Goal: Navigation & Orientation: Find specific page/section

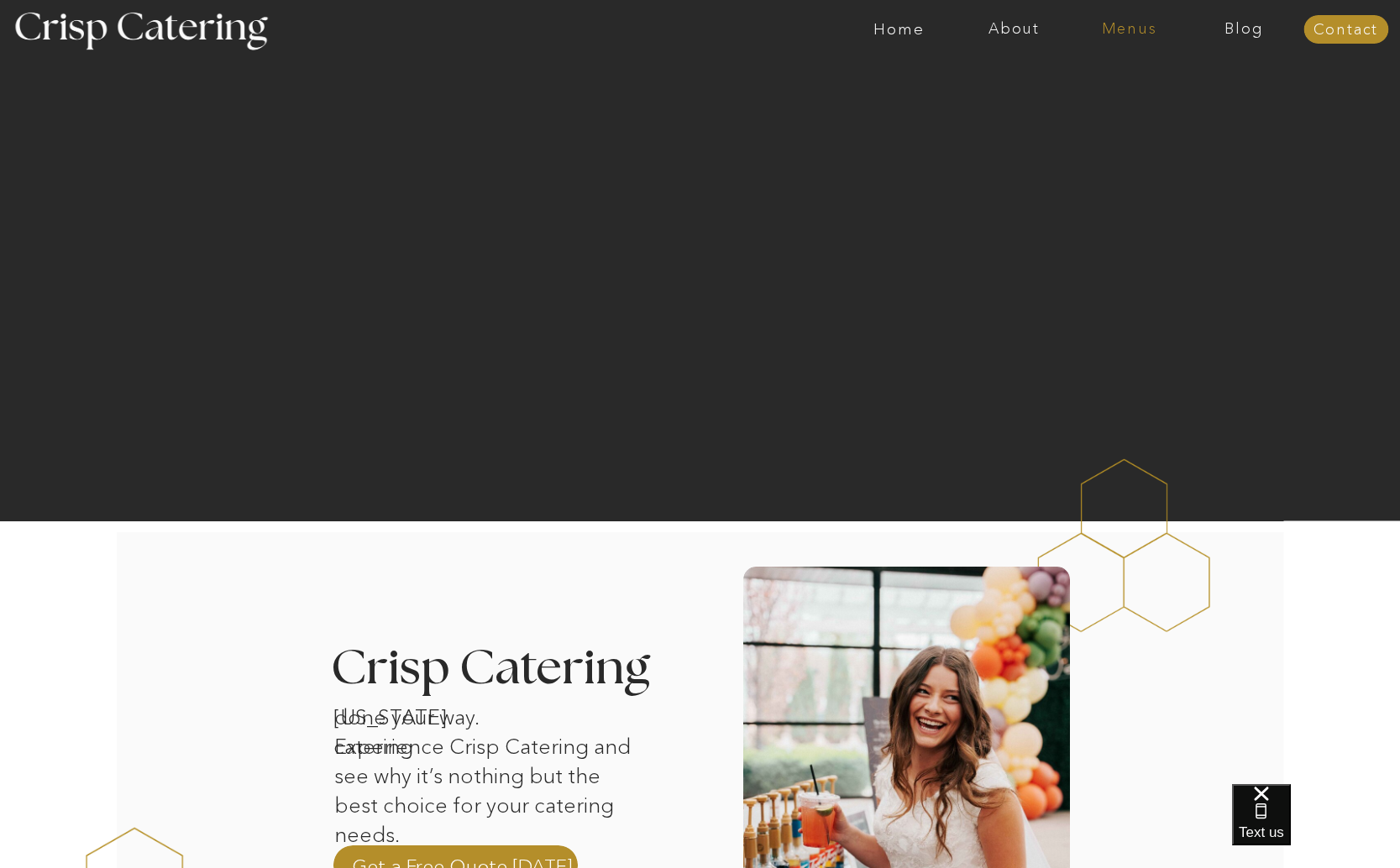
click at [1132, 32] on nav "Menus" at bounding box center [1128, 29] width 115 height 17
click at [1110, 76] on nav "Summer (Mar-Aug)" at bounding box center [1133, 76] width 150 height 16
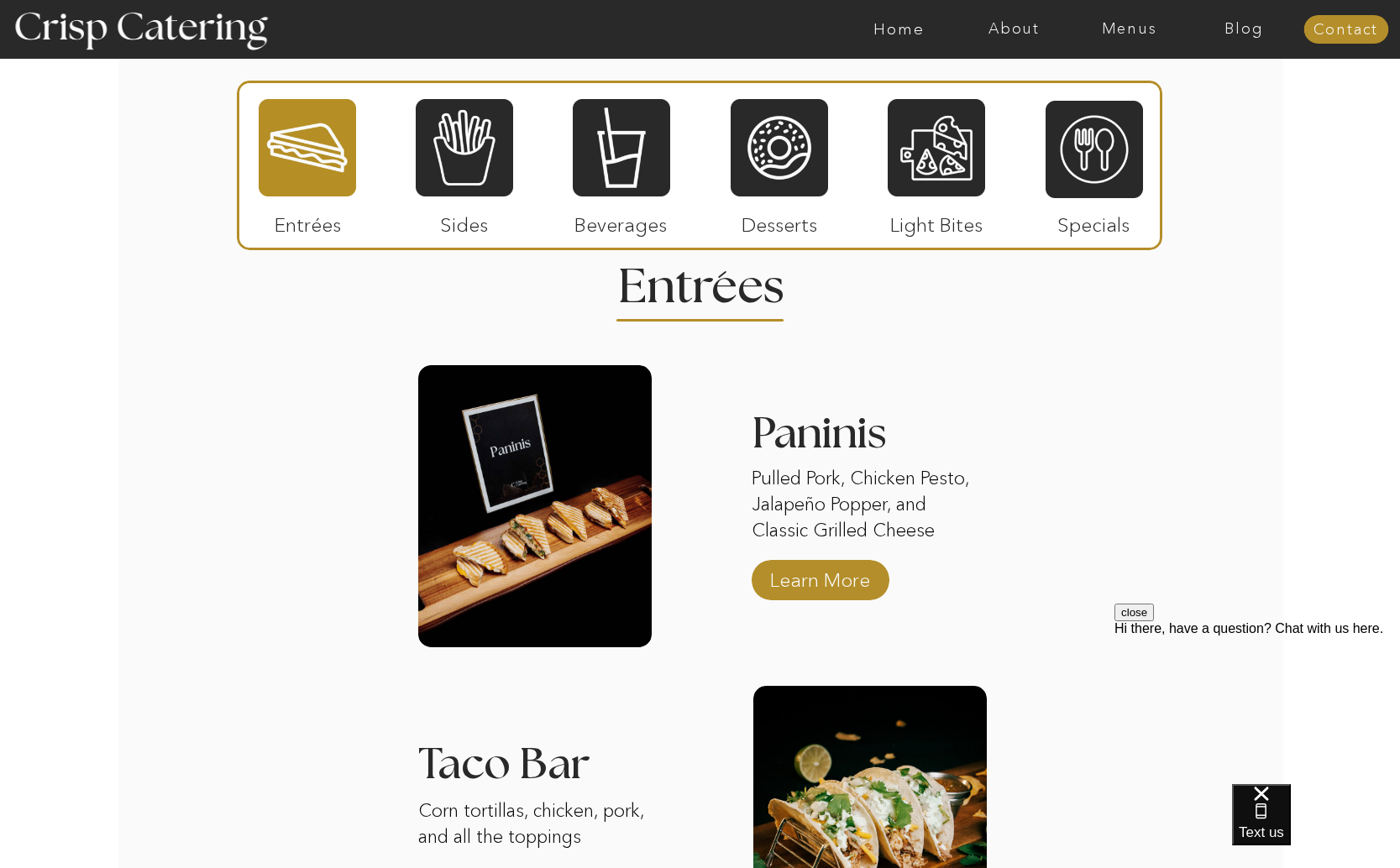
scroll to position [1449, 0]
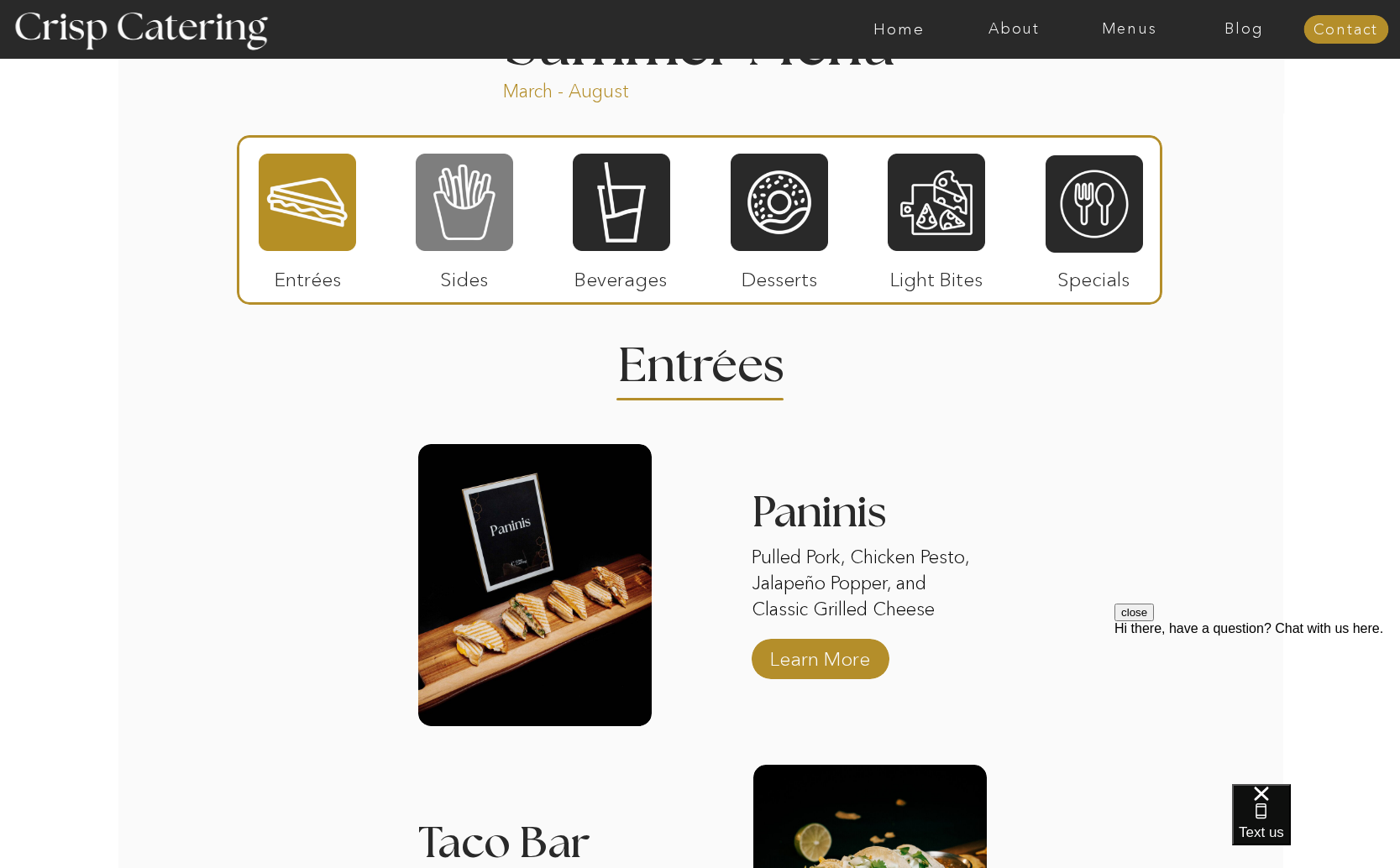
click at [436, 199] on div at bounding box center [465, 202] width 98 height 100
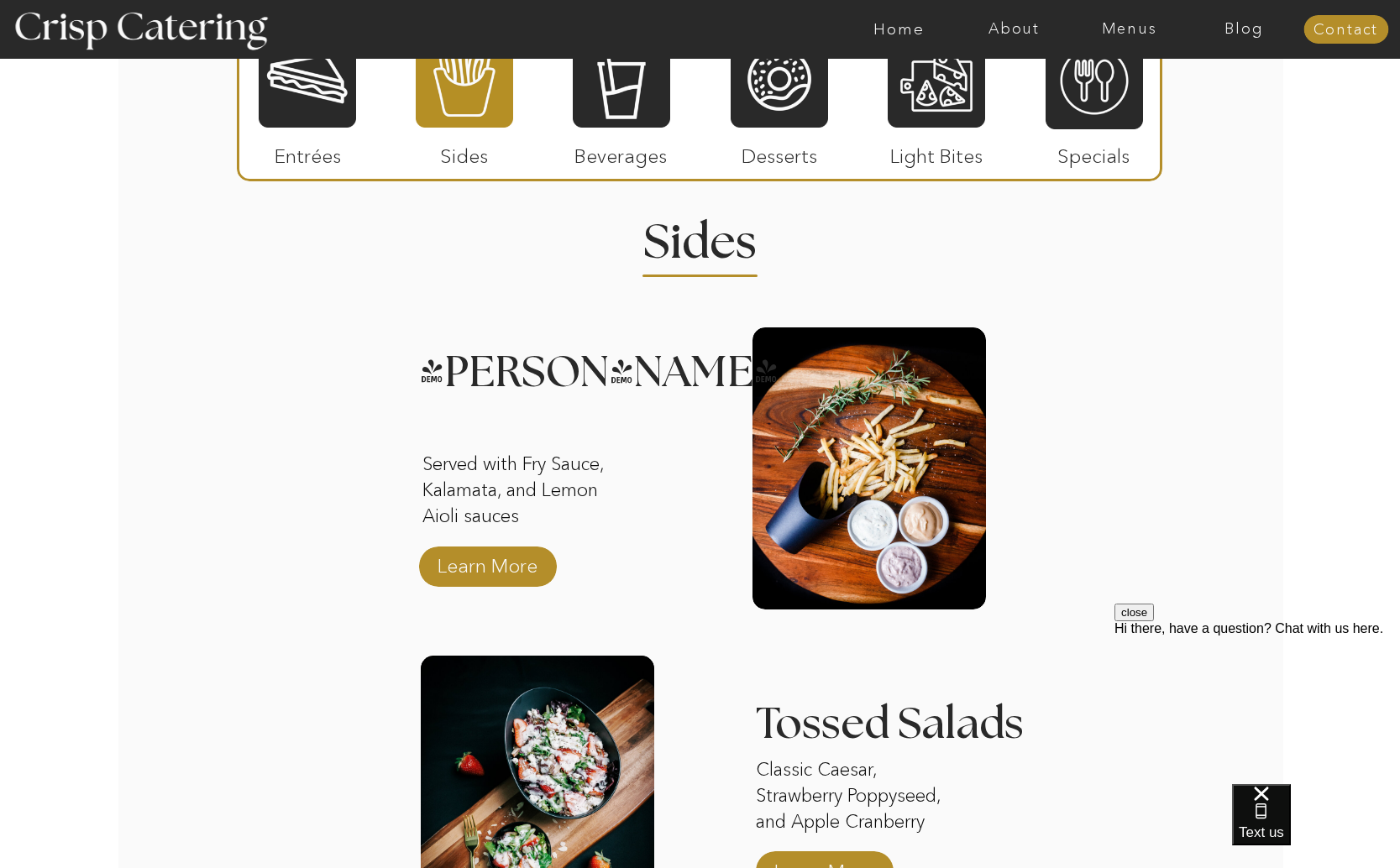
scroll to position [1425, 0]
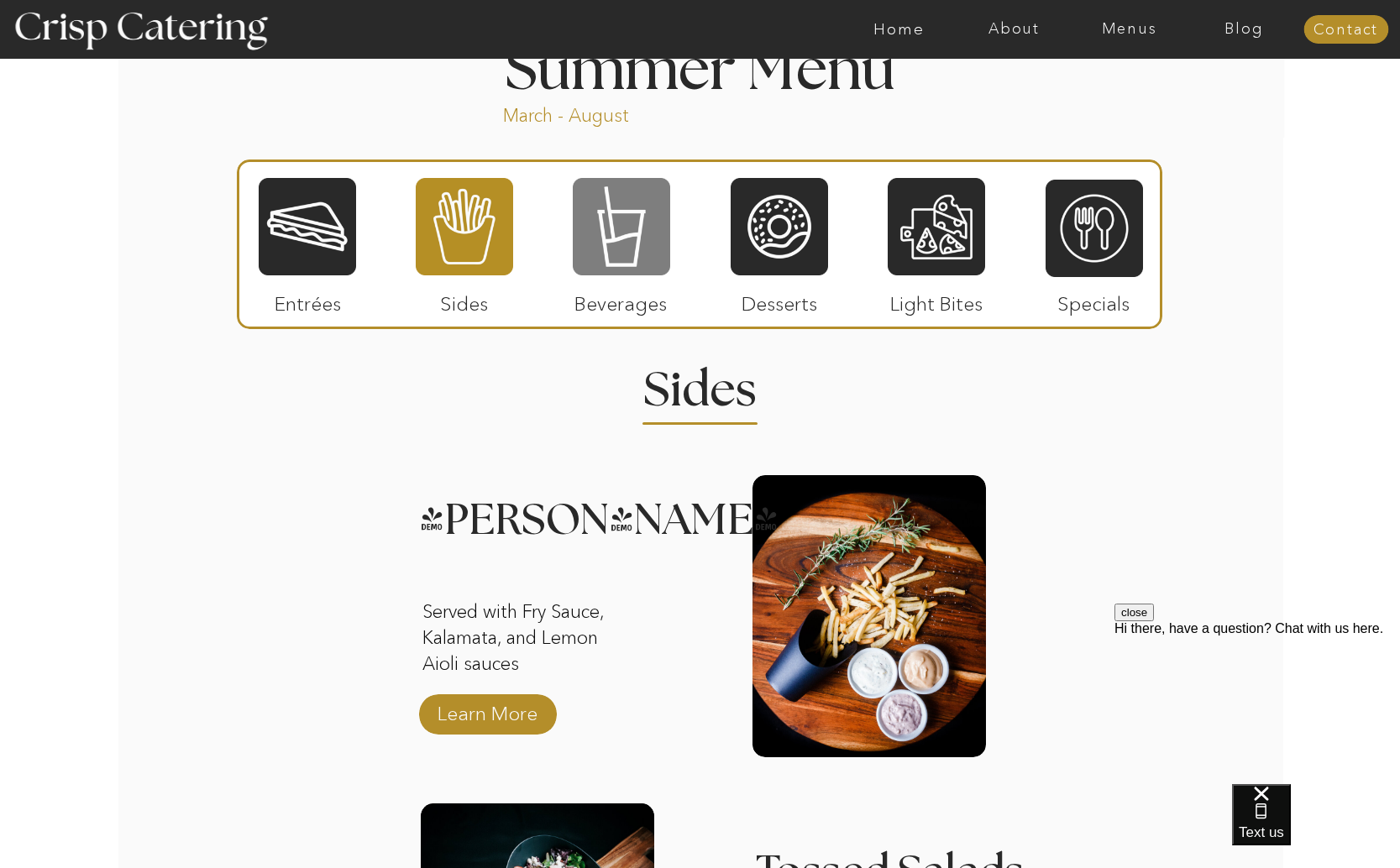
click at [654, 237] on div at bounding box center [621, 226] width 98 height 100
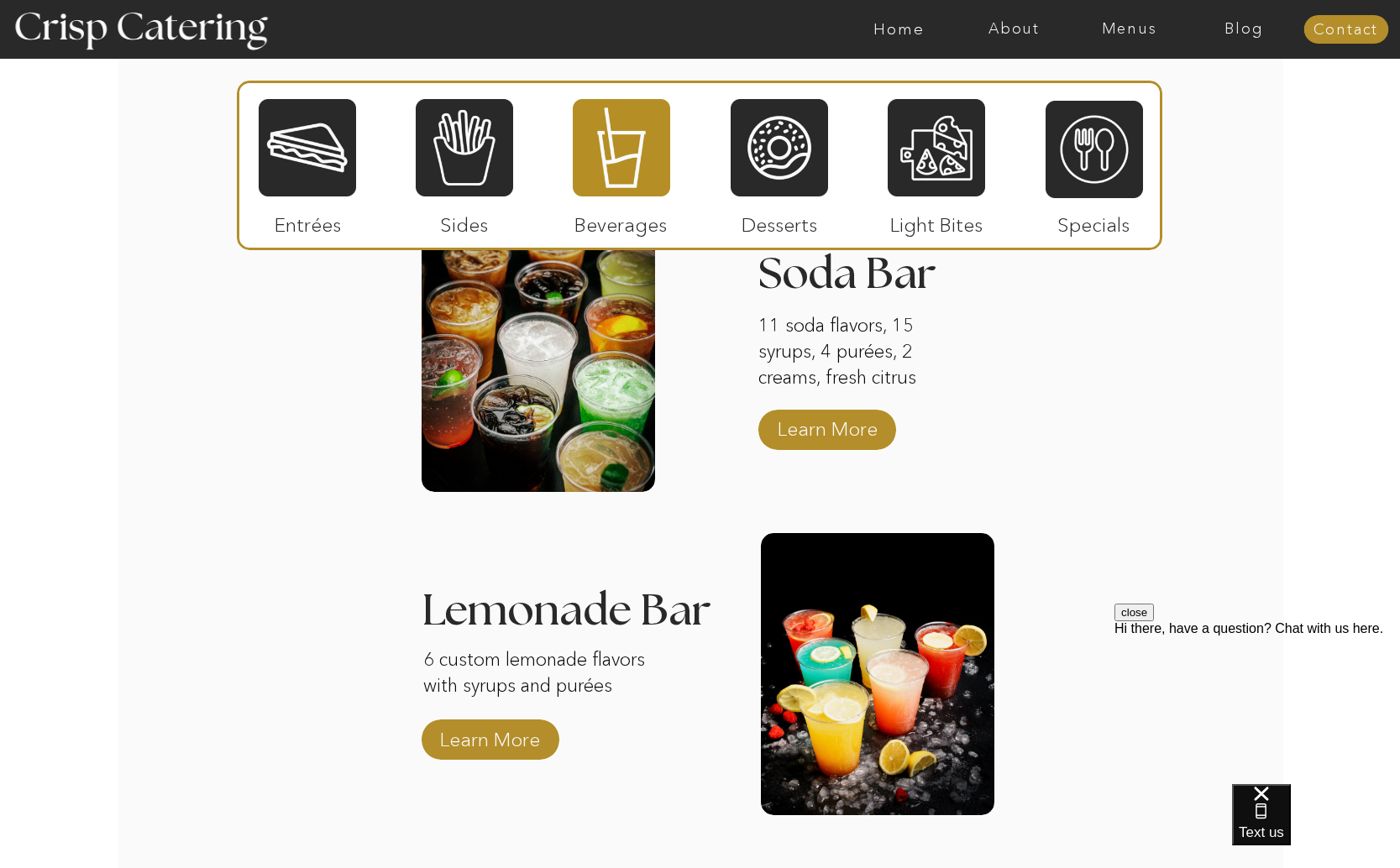
scroll to position [1692, 0]
click at [762, 180] on div at bounding box center [780, 147] width 98 height 100
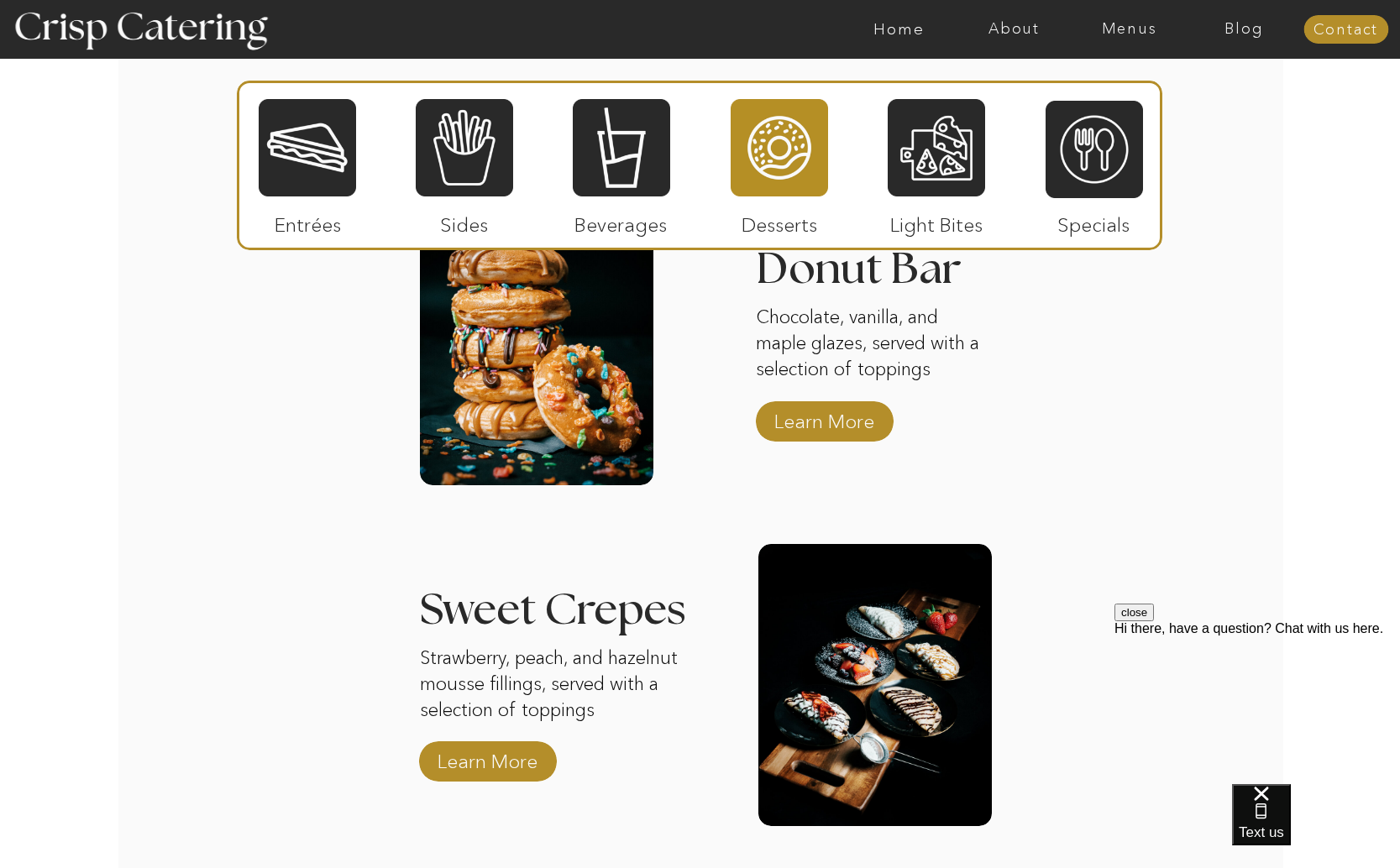
scroll to position [1689, 0]
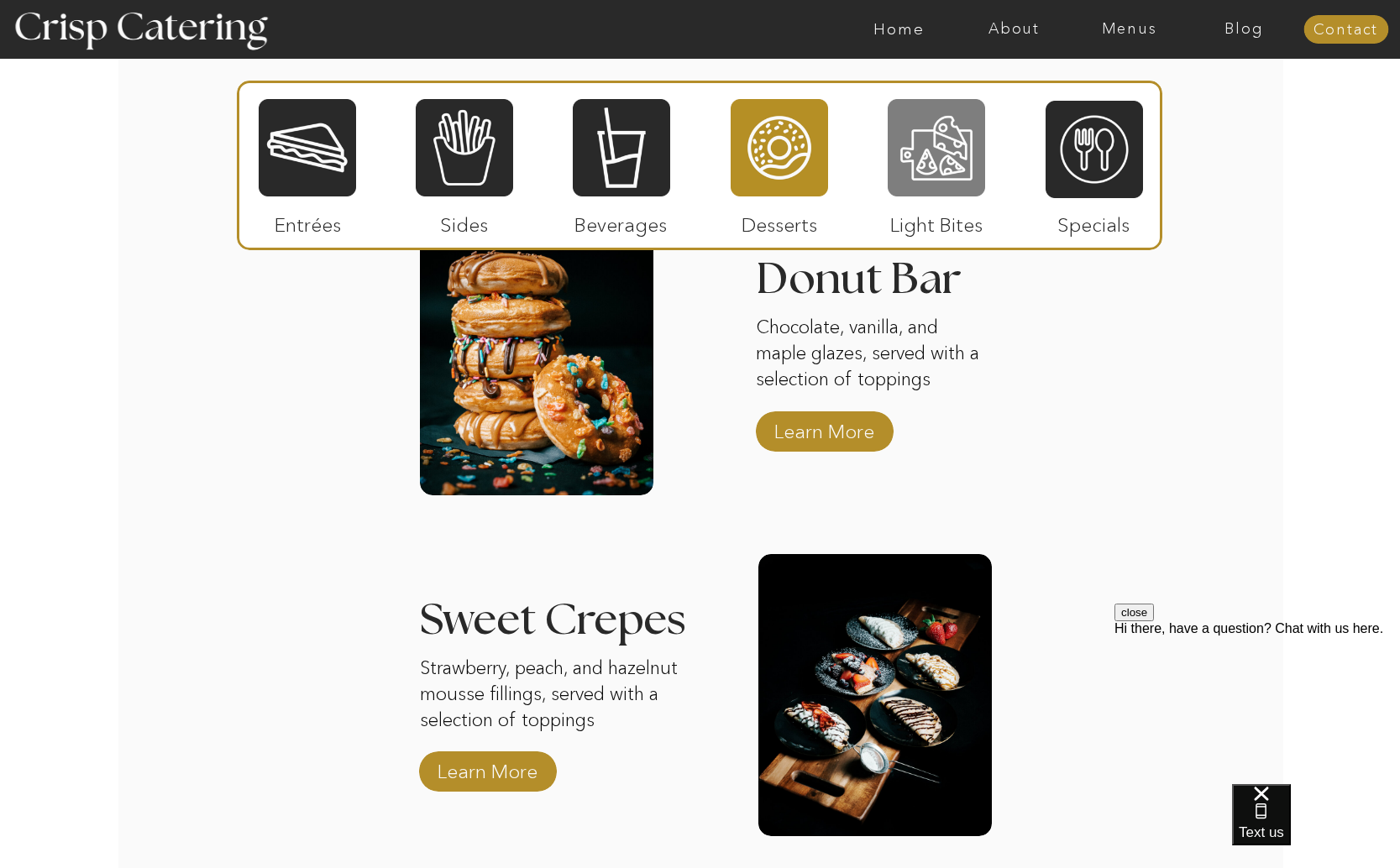
click at [923, 193] on div at bounding box center [937, 147] width 98 height 100
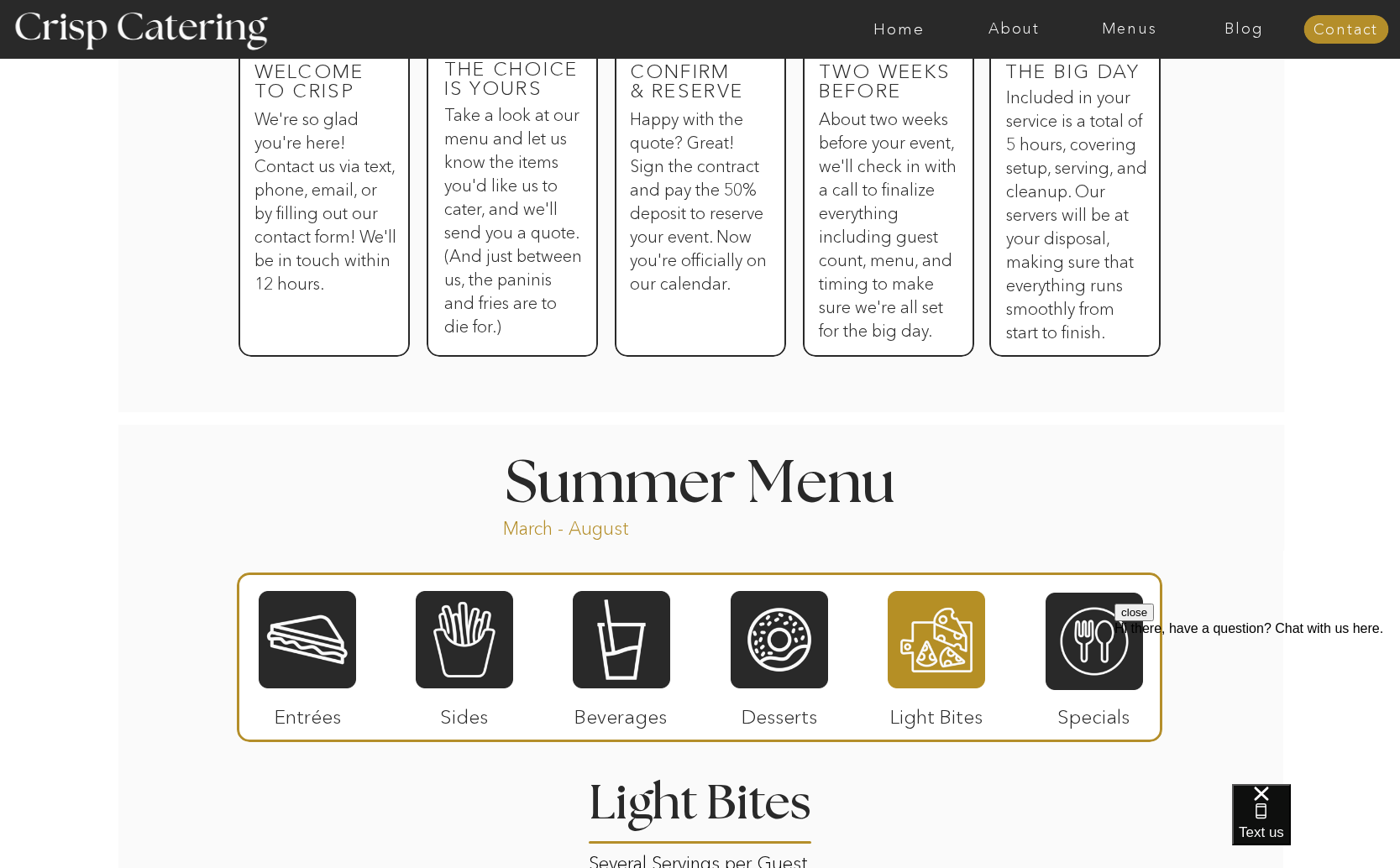
scroll to position [1098, 0]
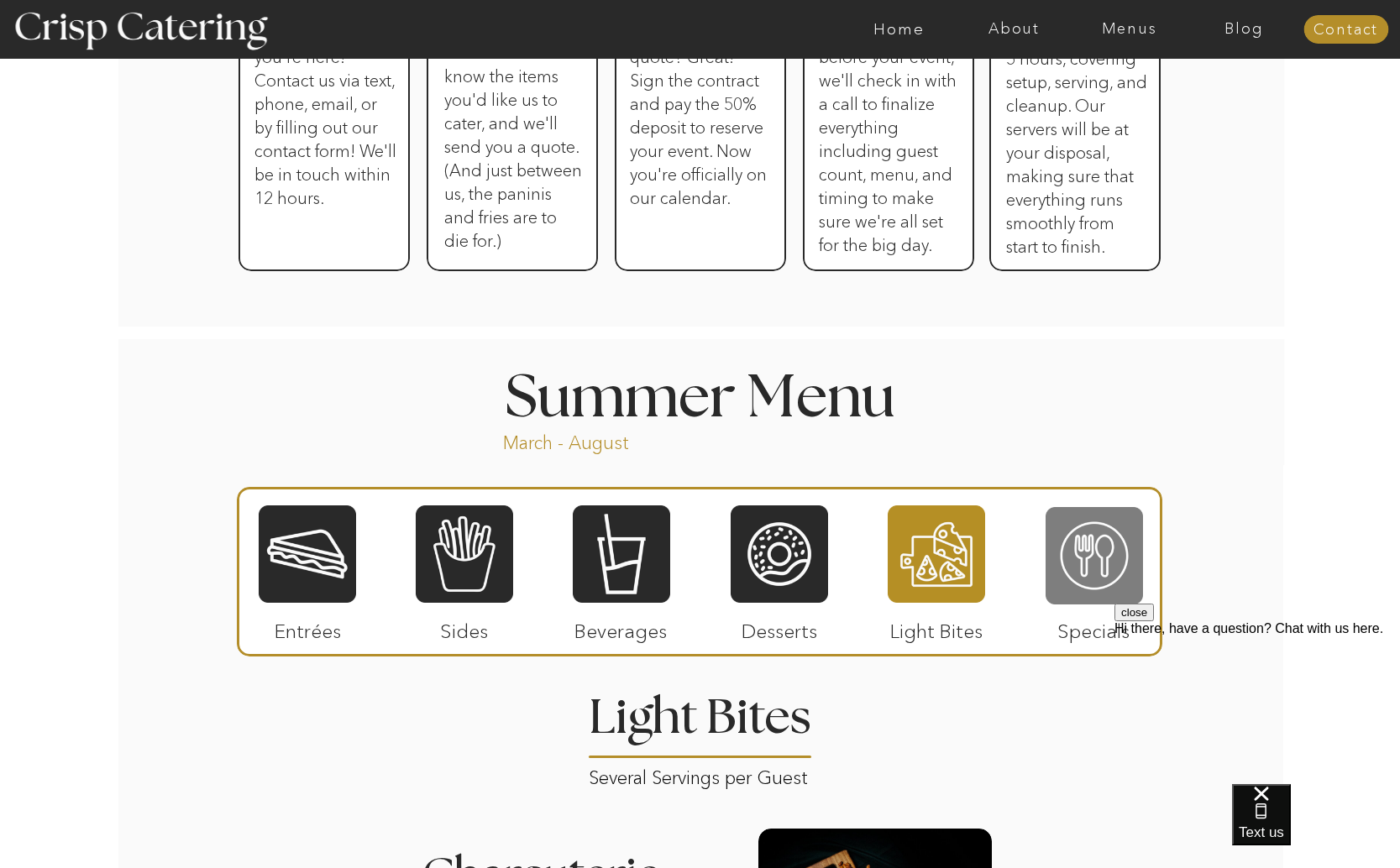
click at [1092, 513] on div at bounding box center [1094, 555] width 98 height 100
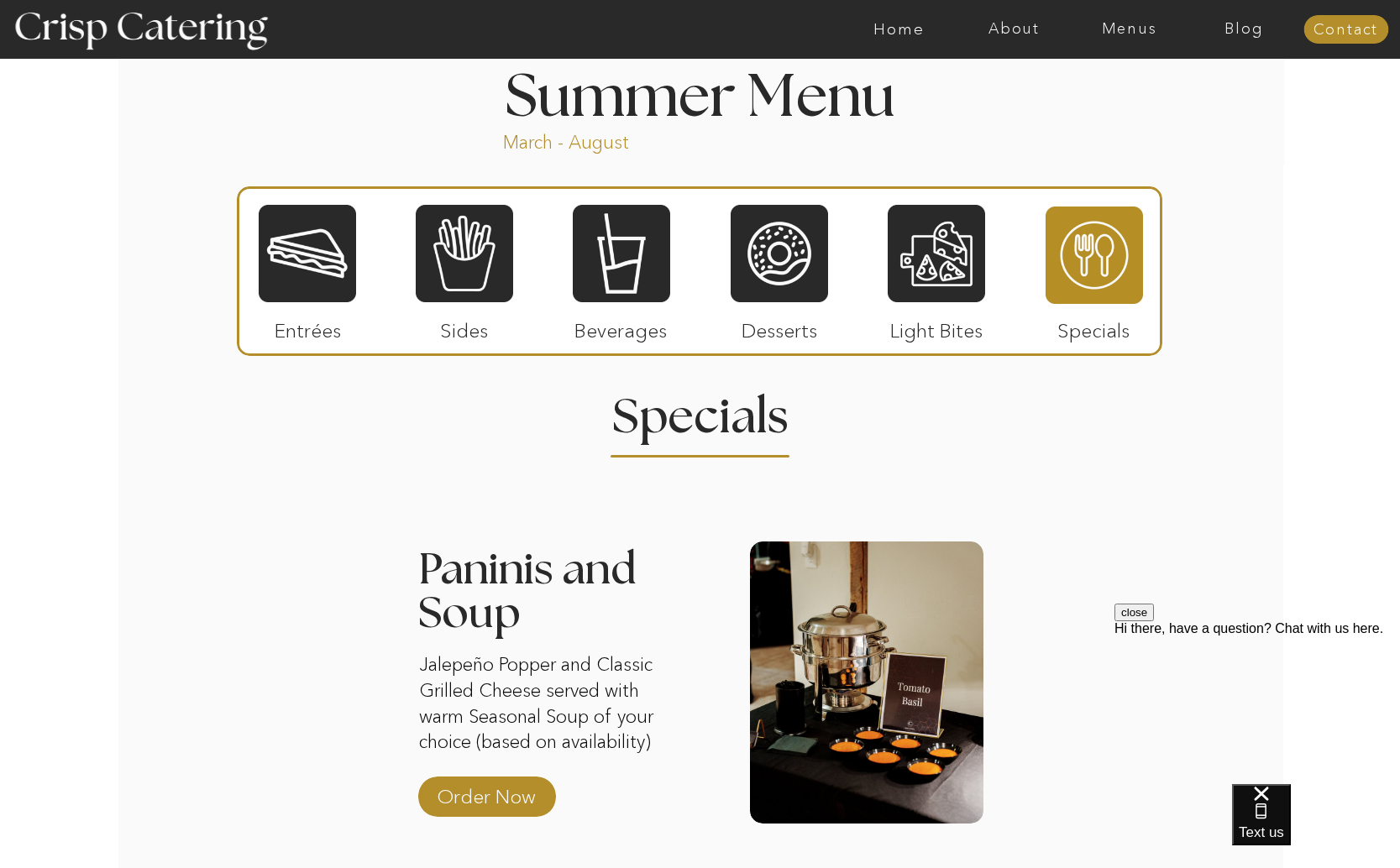
scroll to position [1391, 0]
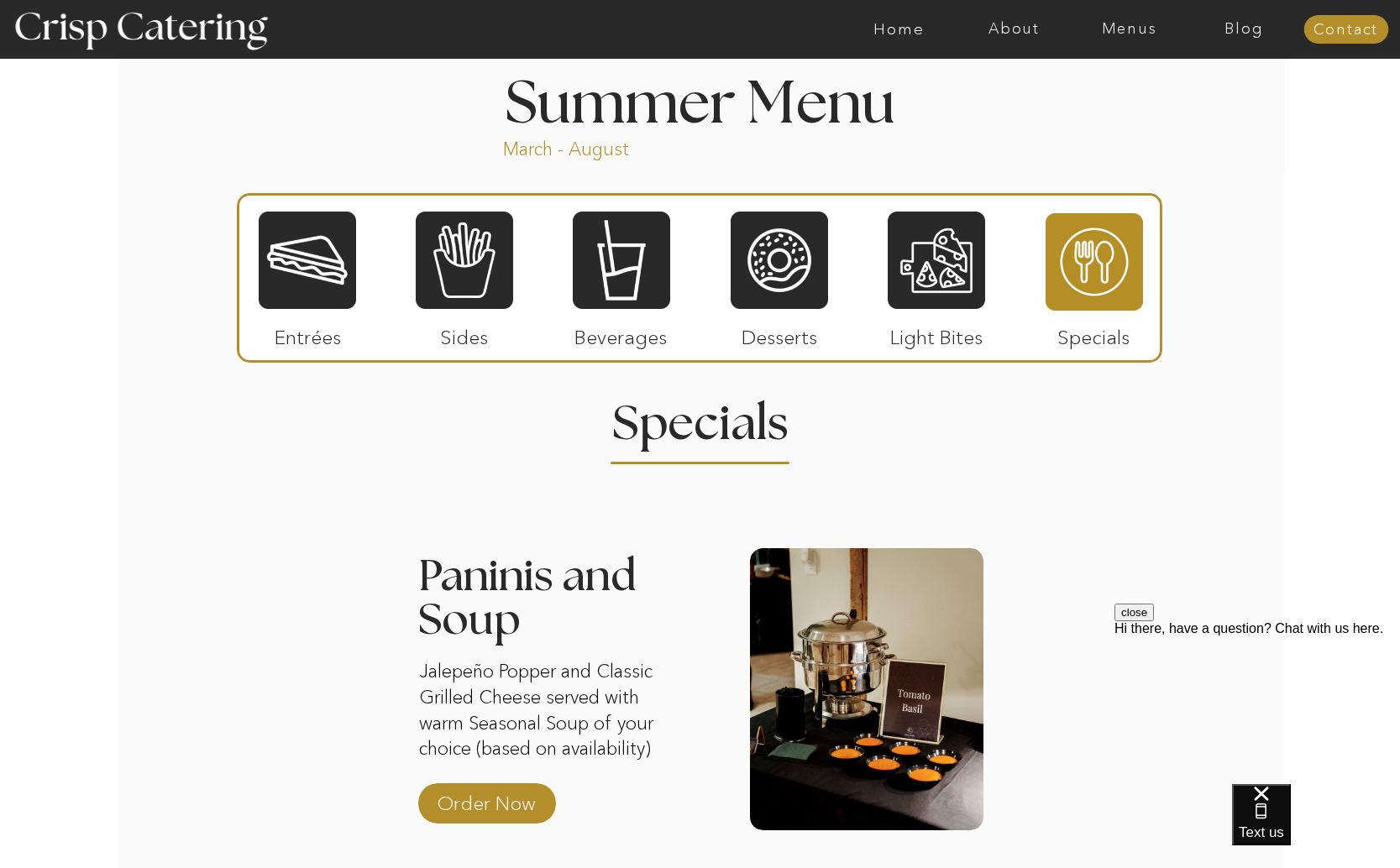
click at [300, 267] on div at bounding box center [308, 259] width 98 height 100
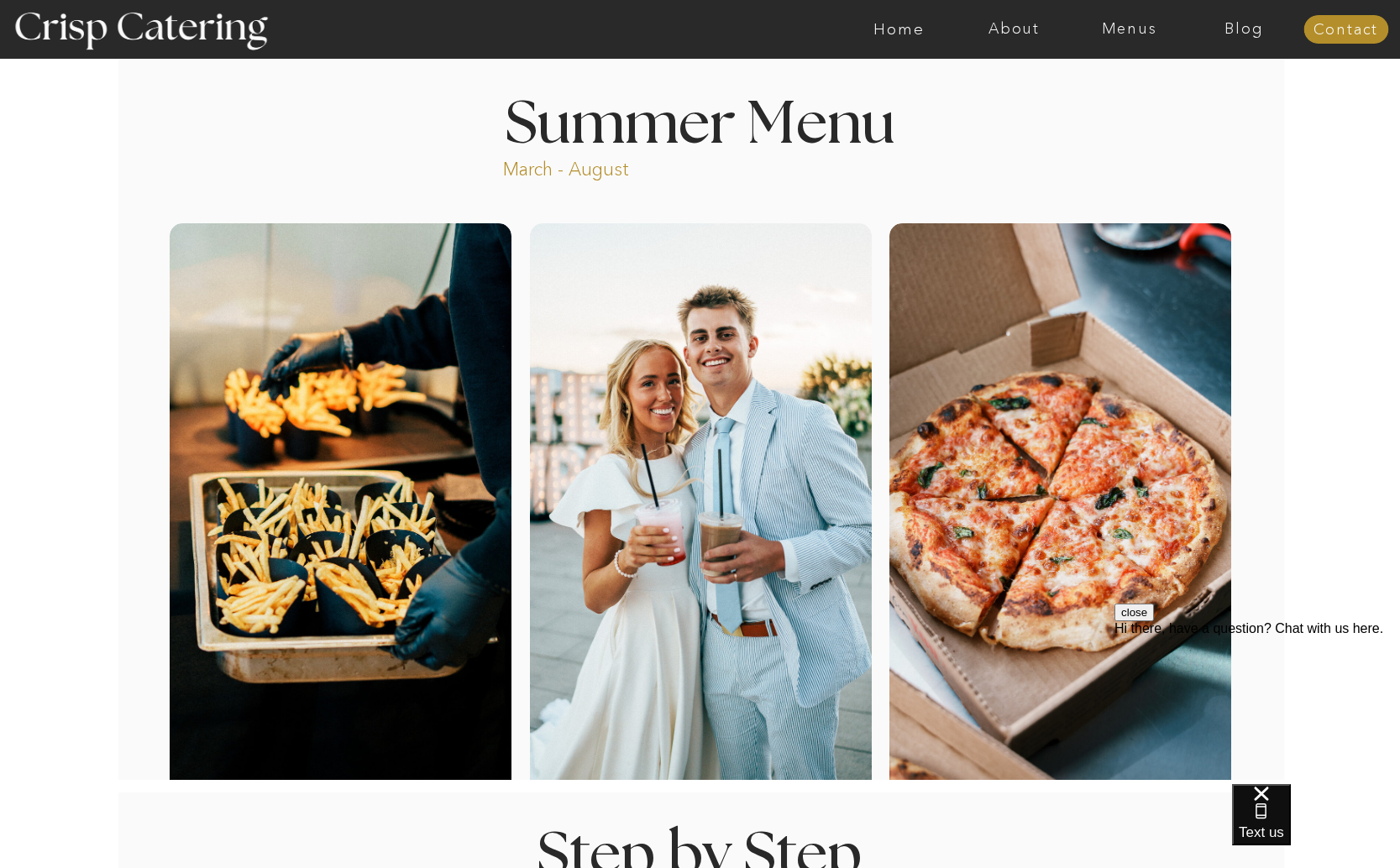
scroll to position [0, 0]
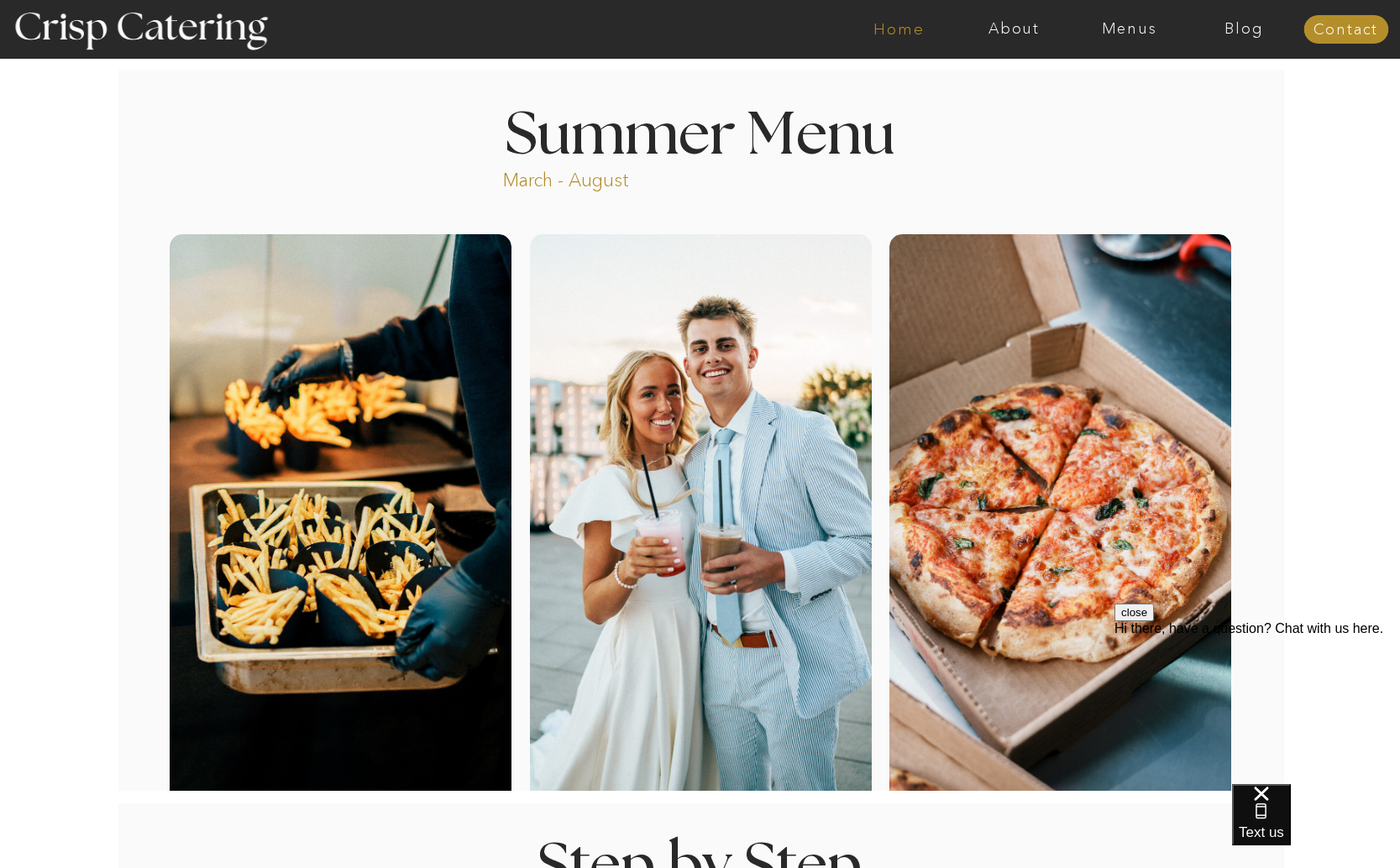
click at [890, 33] on nav "Home" at bounding box center [899, 29] width 115 height 17
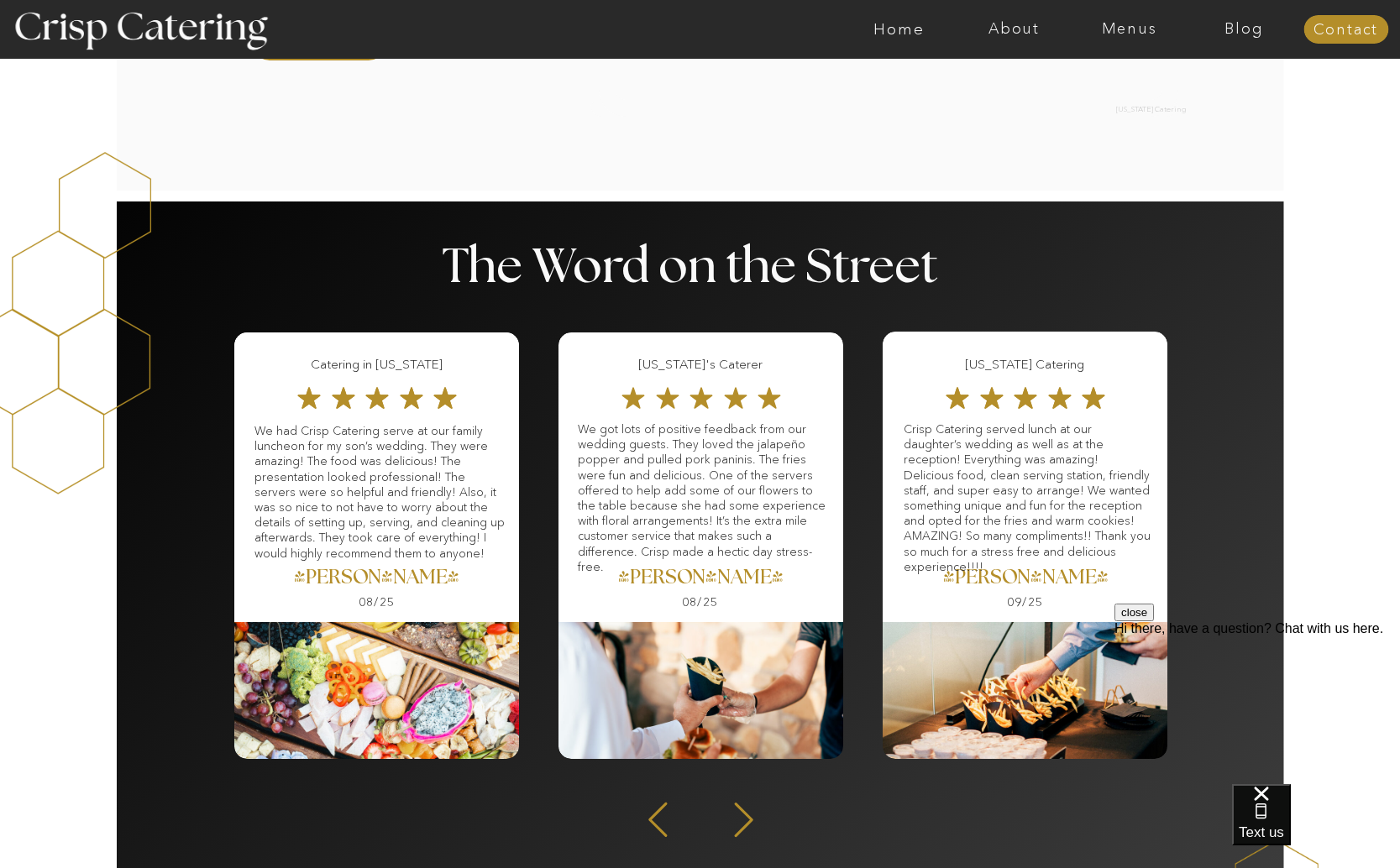
scroll to position [2066, 0]
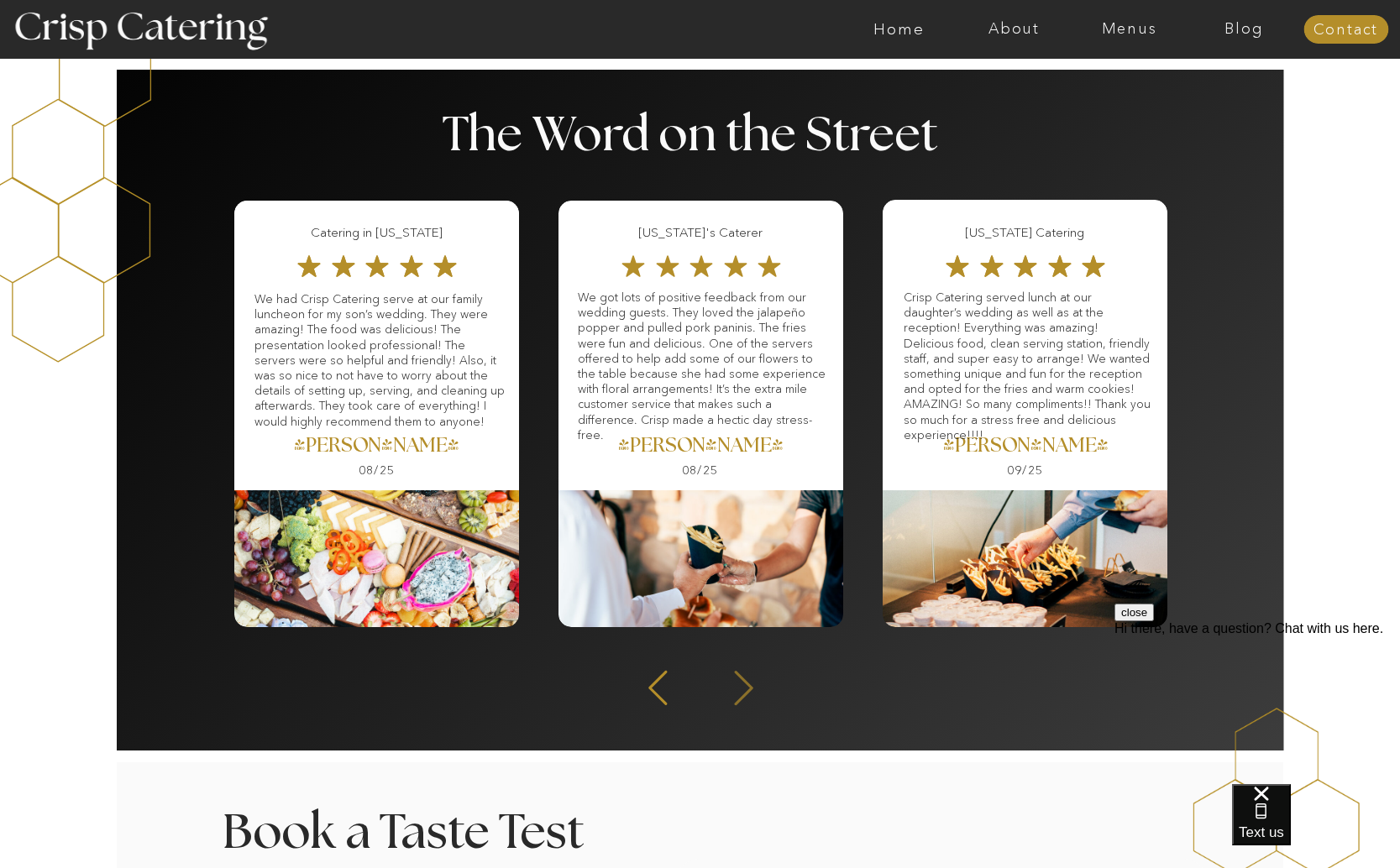
click at [748, 685] on icon at bounding box center [743, 688] width 19 height 35
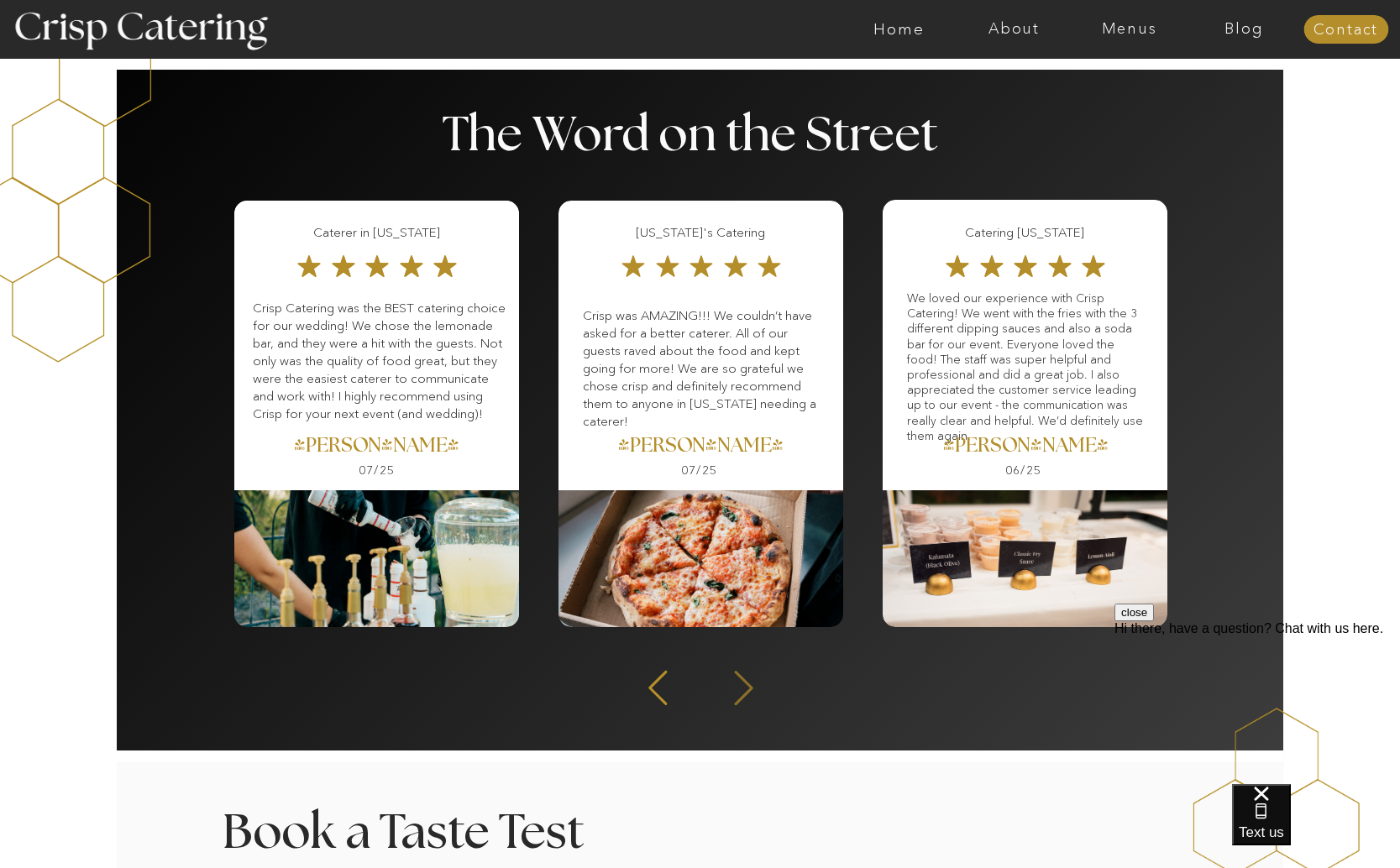
click at [748, 685] on icon at bounding box center [743, 688] width 19 height 35
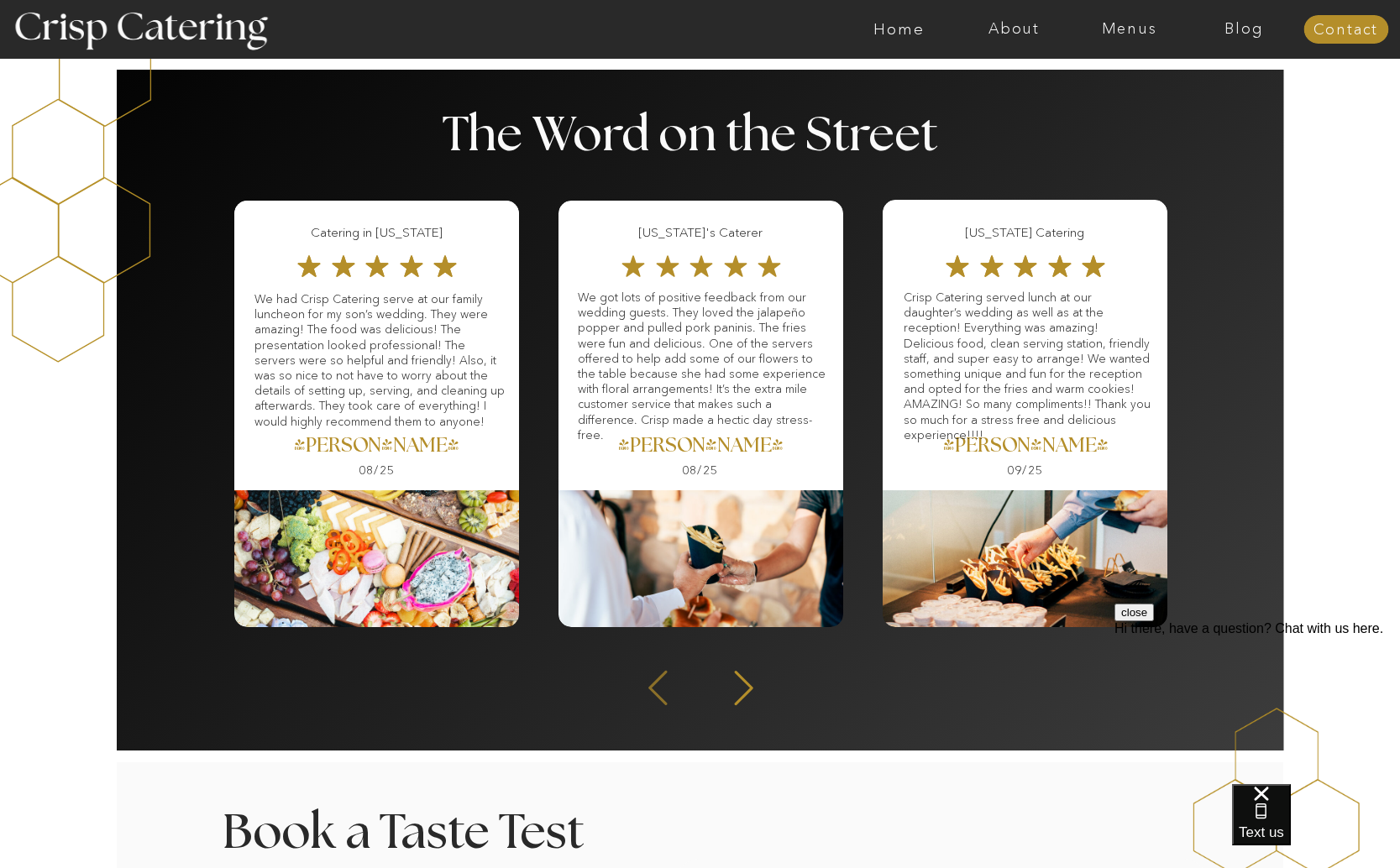
click at [654, 689] on icon at bounding box center [658, 688] width 44 height 41
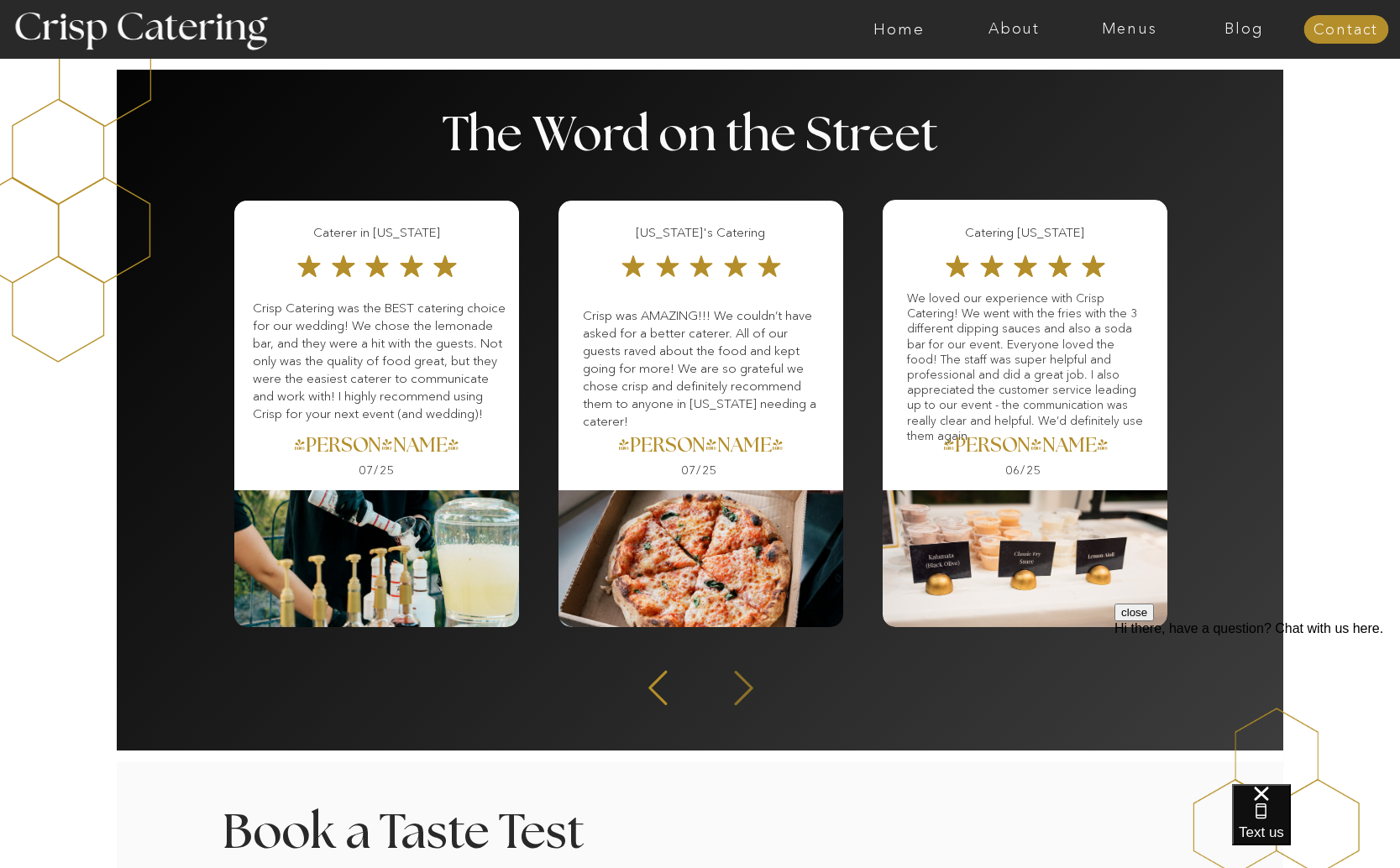
click at [741, 690] on icon at bounding box center [743, 688] width 44 height 41
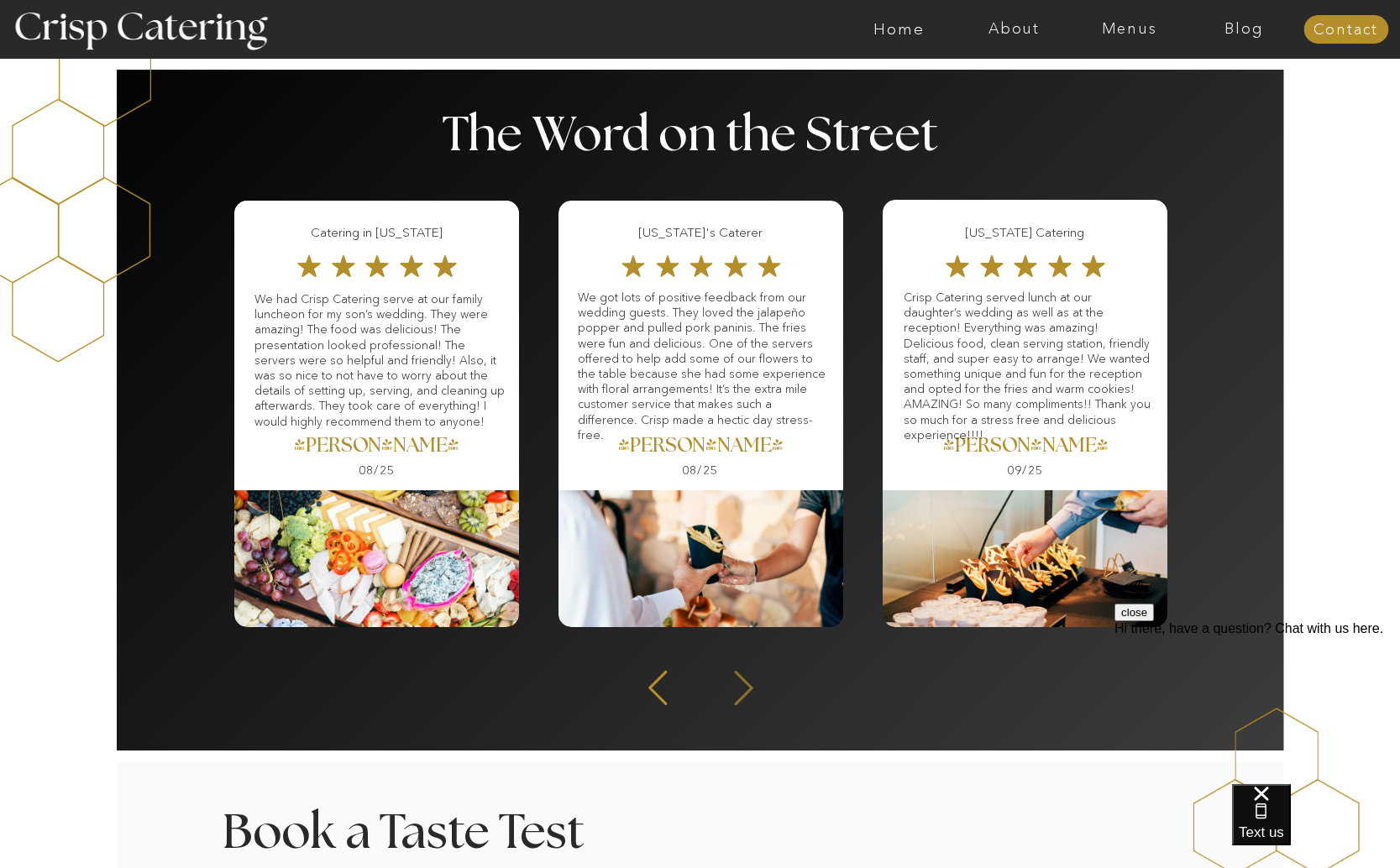
click at [741, 690] on icon at bounding box center [743, 688] width 44 height 41
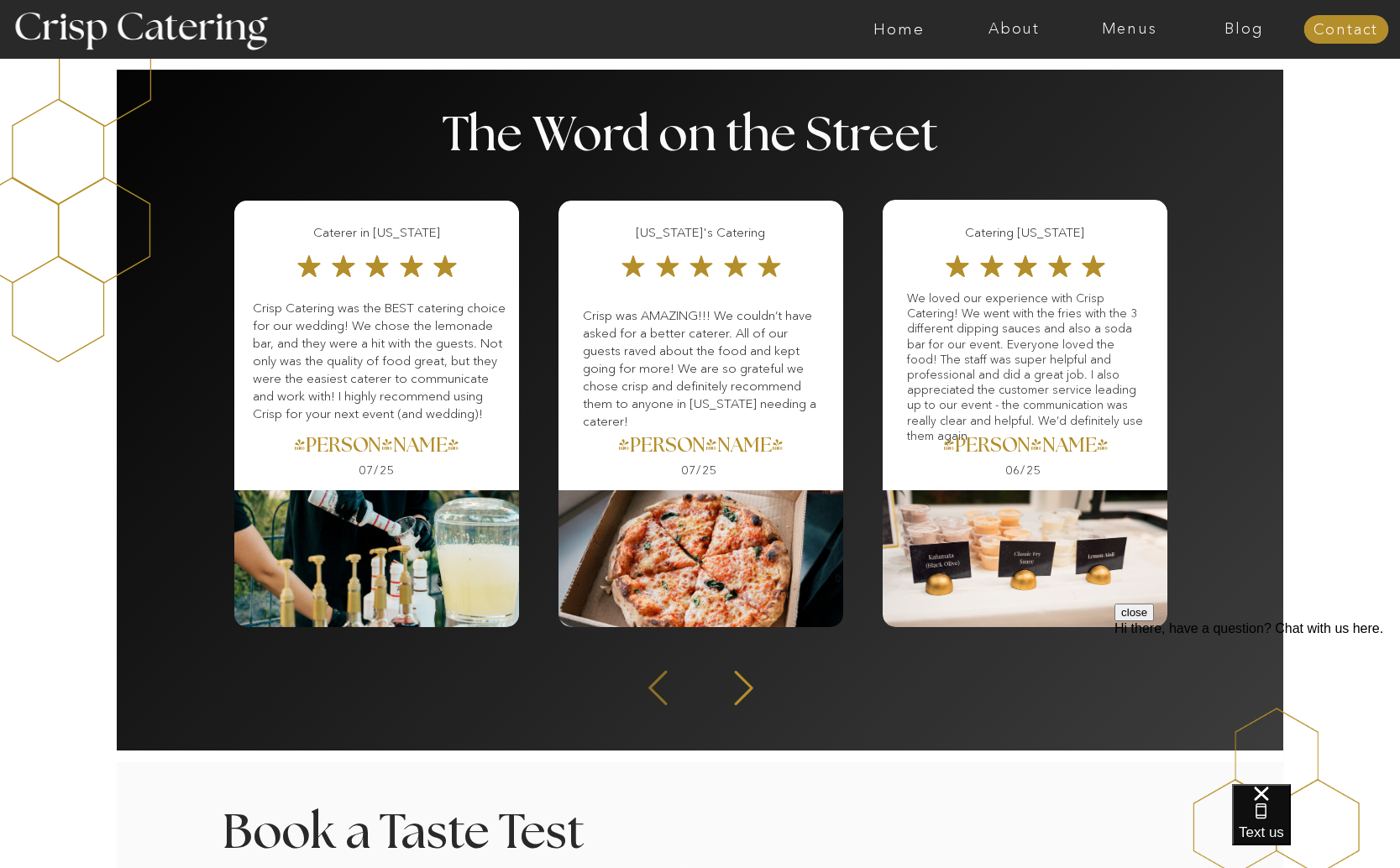
click at [648, 683] on icon at bounding box center [658, 688] width 44 height 41
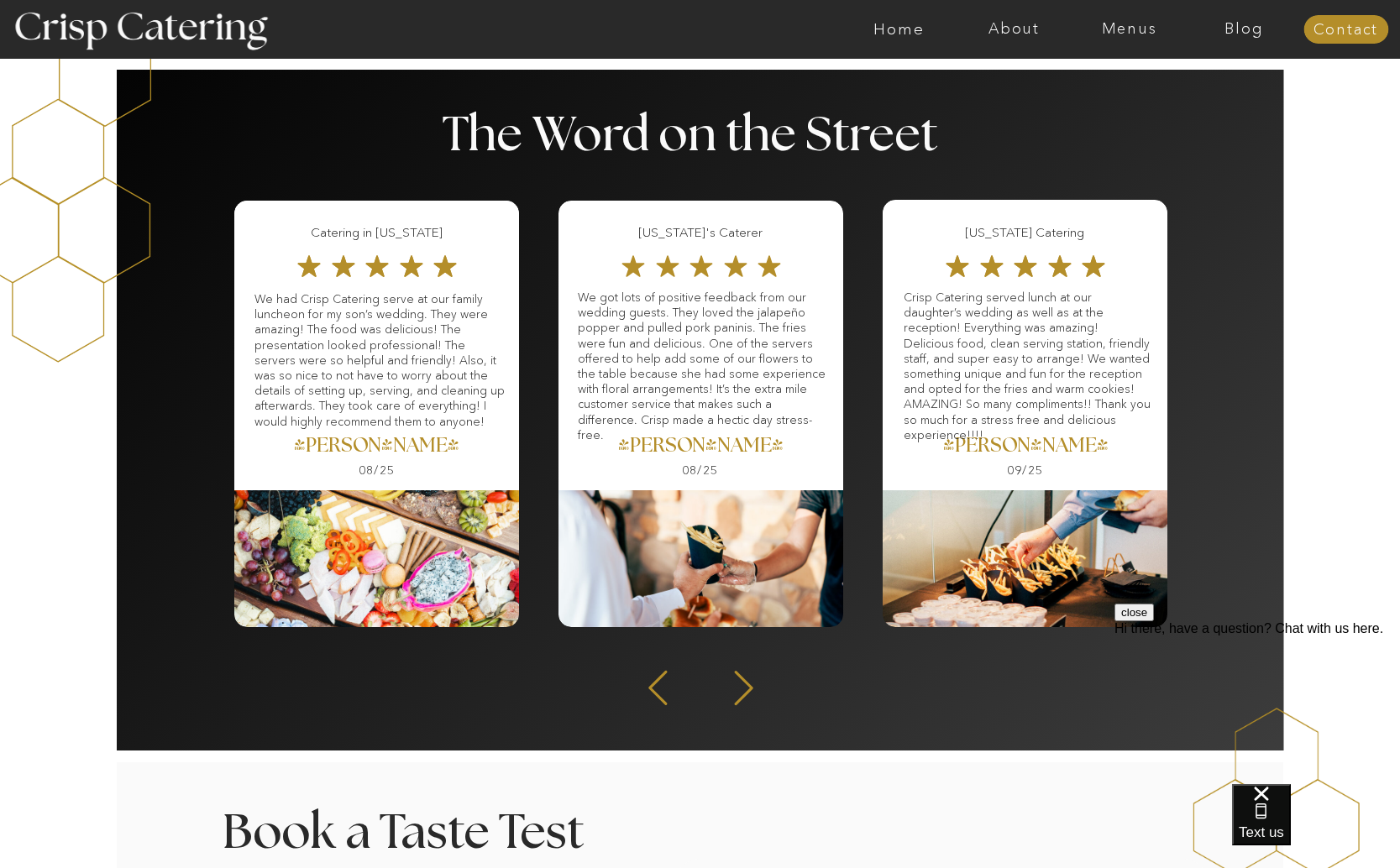
scroll to position [2126, 0]
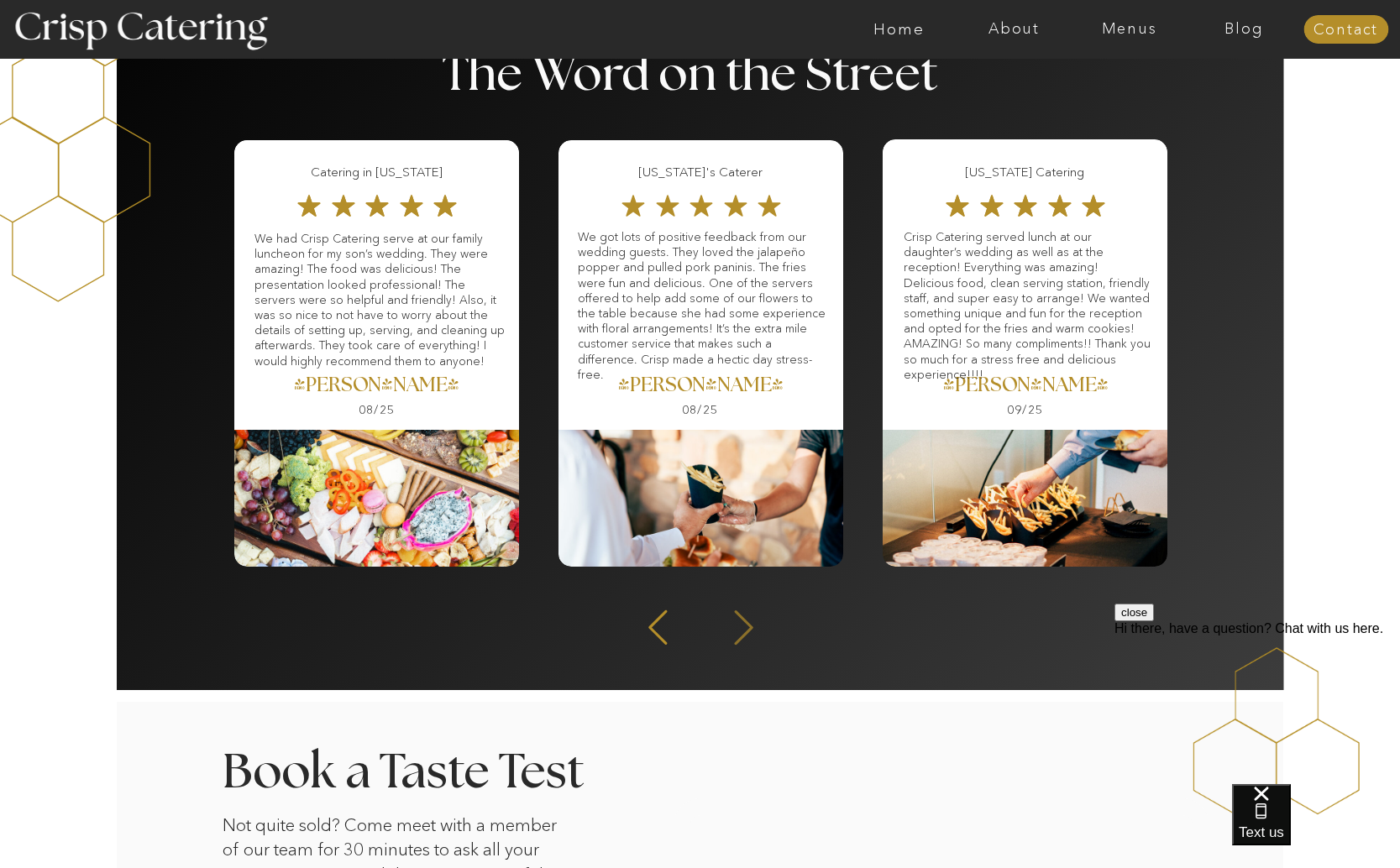
click at [743, 625] on icon at bounding box center [743, 627] width 44 height 41
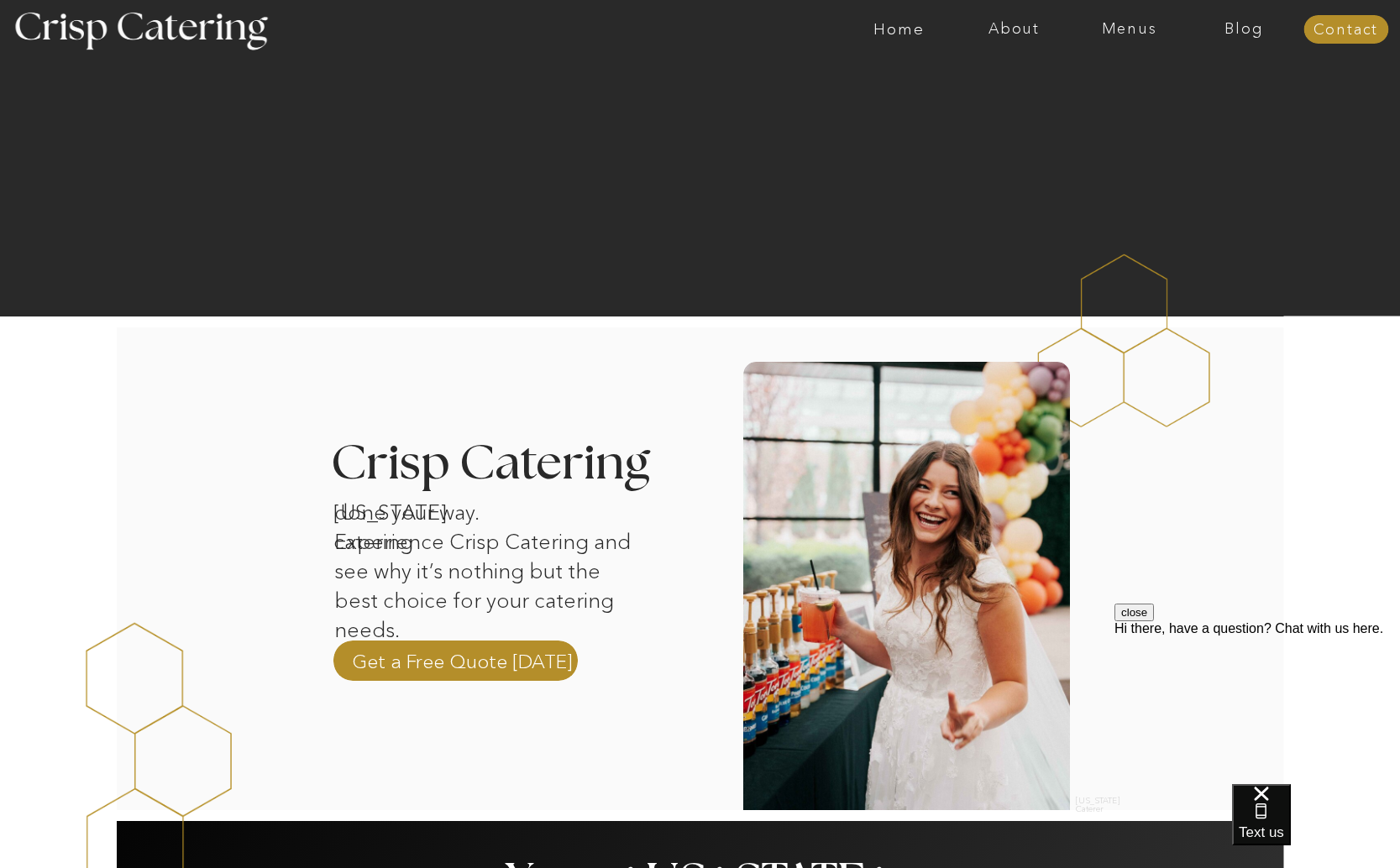
scroll to position [0, 0]
